Goal: Task Accomplishment & Management: Complete application form

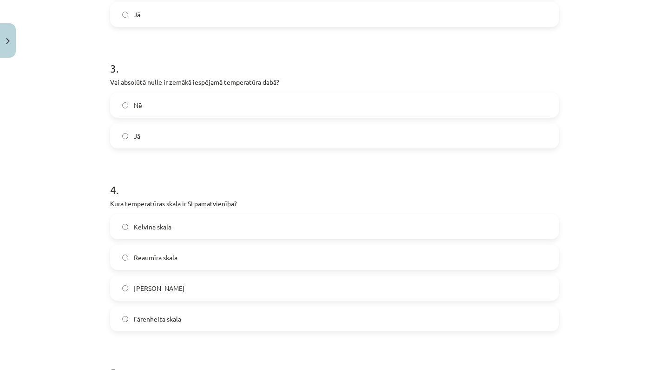
scroll to position [443, 0]
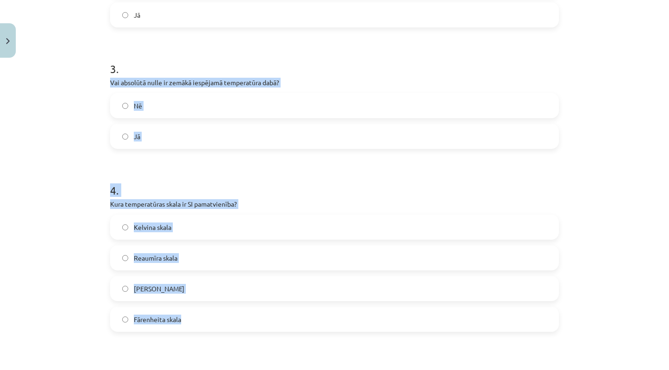
drag, startPoint x: 112, startPoint y: 81, endPoint x: 198, endPoint y: 329, distance: 262.3
click at [198, 329] on form "1 . Kas ir galvenais dabiskais siltuma avots uz Zemes? Saule Radiators Berze Ug…" at bounding box center [334, 112] width 449 height 741
copy form "Vai absolūtā nulle ir zemākā iespējamā temperatūra dabā? Nē Jā 4 . Kura tempera…"
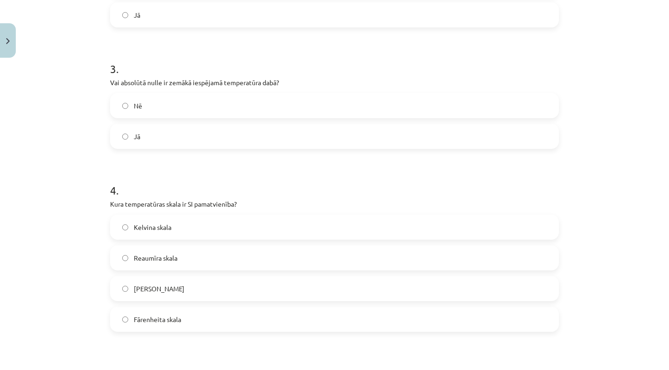
click at [75, 276] on div "Mācību tēma: Fizika 9. klases 1. ieskaites mācību materiāls #2 📝 1. tēma. Siltu…" at bounding box center [334, 185] width 669 height 370
click at [303, 124] on div "Jā" at bounding box center [334, 136] width 449 height 25
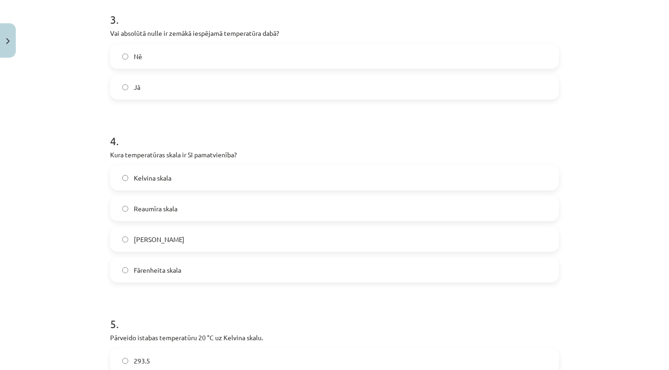
scroll to position [493, 0]
click at [311, 79] on label "Jā" at bounding box center [334, 85] width 447 height 23
click at [279, 161] on div "4 . Kura temperatūras skala ir SI pamatvienība? Kelvina skala Reaumīra skala Ce…" at bounding box center [334, 199] width 449 height 164
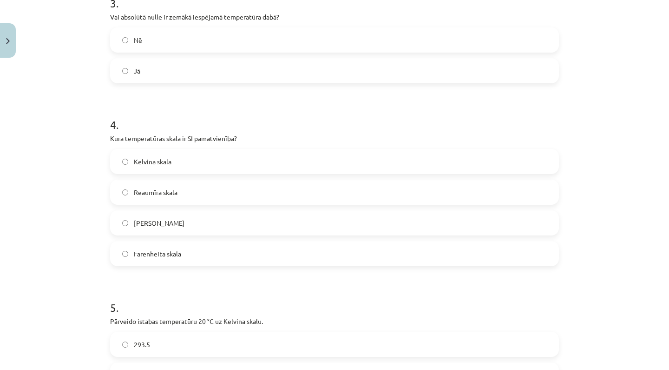
click at [279, 160] on label "Kelvina skala" at bounding box center [334, 161] width 447 height 23
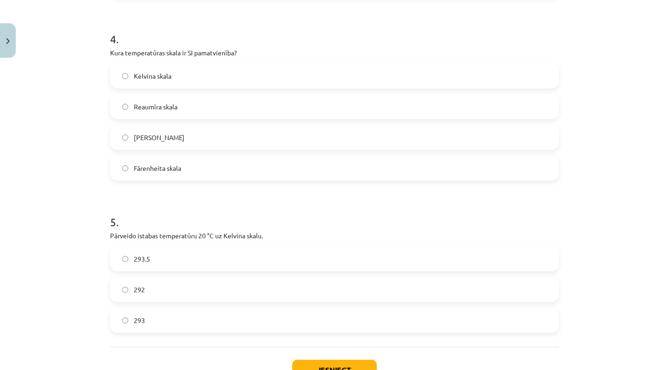
scroll to position [666, 0]
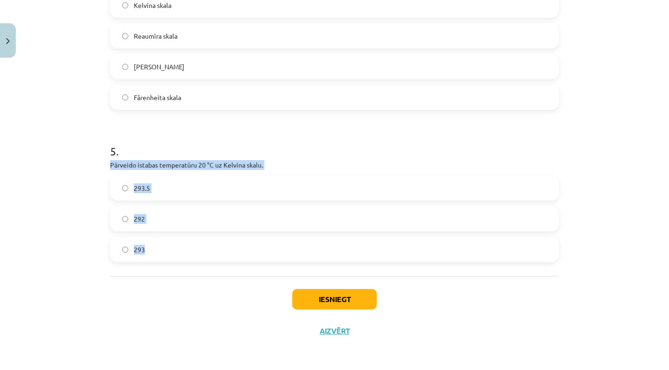
drag, startPoint x: 111, startPoint y: 163, endPoint x: 145, endPoint y: 270, distance: 112.3
copy div "Pārveido istabas temperatūru 20 °C uz Kelvina skalu. 293.5 292 293"
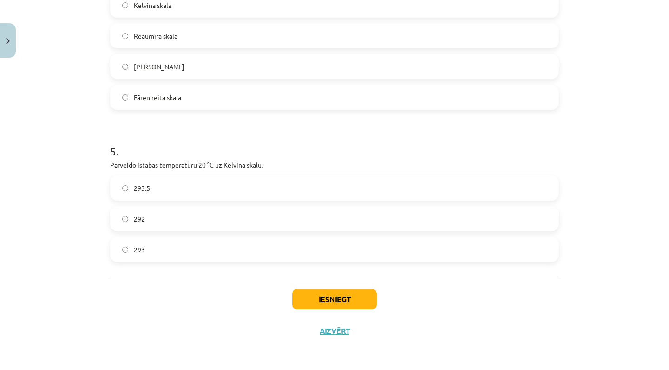
click at [161, 307] on div "Iesniegt Aizvērt" at bounding box center [334, 308] width 449 height 65
click at [194, 190] on label "293.5" at bounding box center [334, 187] width 447 height 23
click at [208, 252] on label "293" at bounding box center [334, 249] width 447 height 23
click at [330, 295] on button "Iesniegt" at bounding box center [334, 299] width 85 height 20
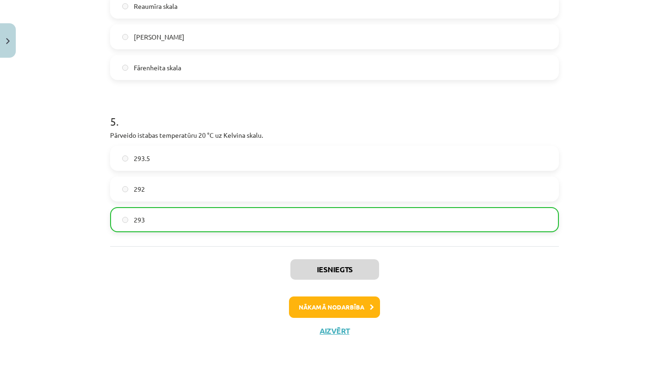
scroll to position [695, 0]
click at [325, 304] on button "Nākamā nodarbība" at bounding box center [334, 306] width 91 height 21
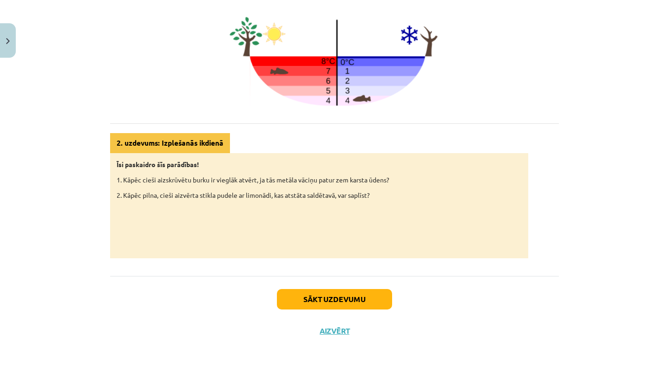
scroll to position [423, 0]
